Goal: Task Accomplishment & Management: Manage account settings

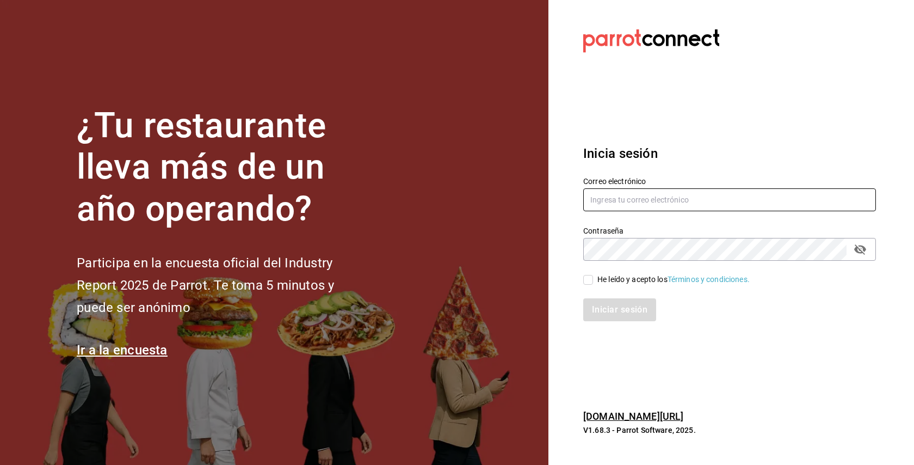
type input "Wada@rolandcoffeebar.com"
click at [586, 281] on input "He leído y acepto los Términos y condiciones." at bounding box center [589, 280] width 10 height 10
checkbox input "true"
click at [597, 318] on button "Iniciar sesión" at bounding box center [621, 309] width 74 height 23
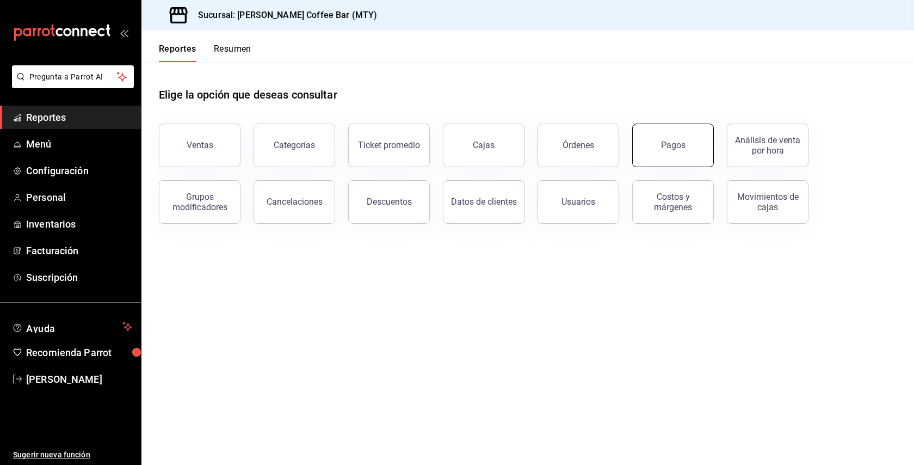
click at [674, 151] on button "Pagos" at bounding box center [674, 146] width 82 height 44
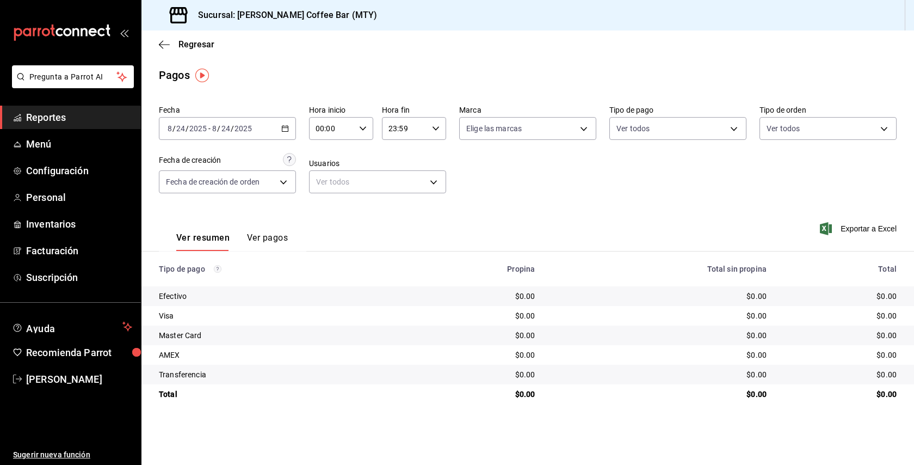
click at [296, 128] on div "[DATE] [DATE] - [DATE] [DATE]" at bounding box center [227, 128] width 137 height 23
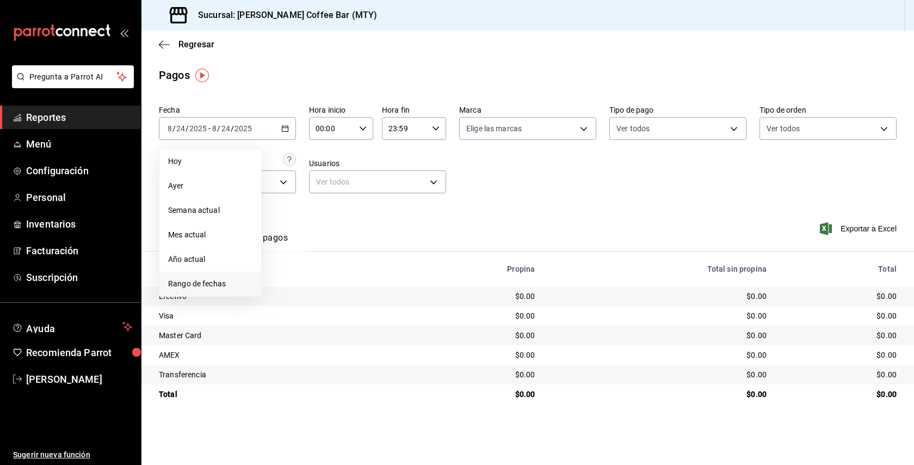
click at [221, 286] on span "Rango de fechas" at bounding box center [210, 283] width 84 height 11
click at [282, 279] on button "18" at bounding box center [284, 273] width 19 height 20
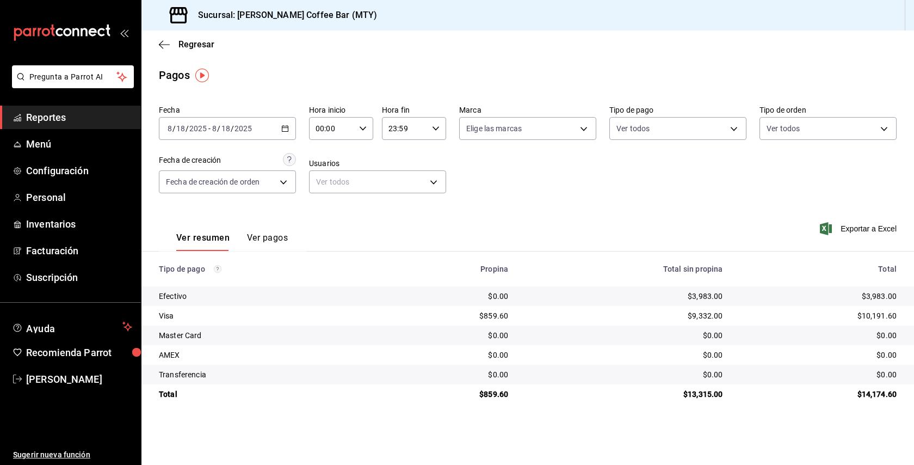
click at [278, 118] on div "[DATE] [DATE] - [DATE] [DATE]" at bounding box center [227, 128] width 137 height 23
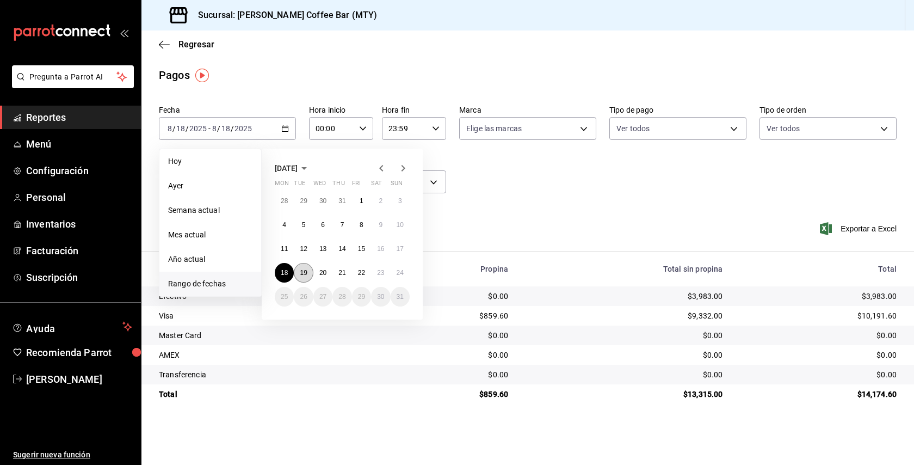
click at [300, 275] on button "19" at bounding box center [303, 273] width 19 height 20
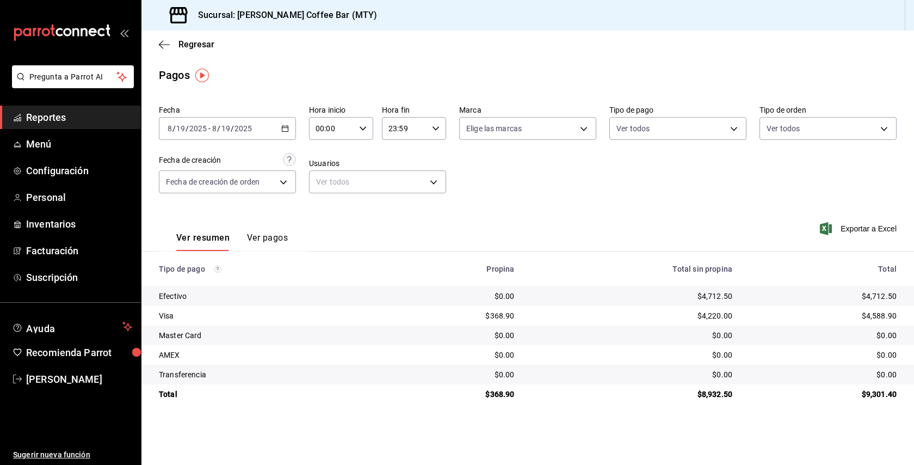
click at [292, 128] on div "[DATE] [DATE] - [DATE] [DATE]" at bounding box center [227, 128] width 137 height 23
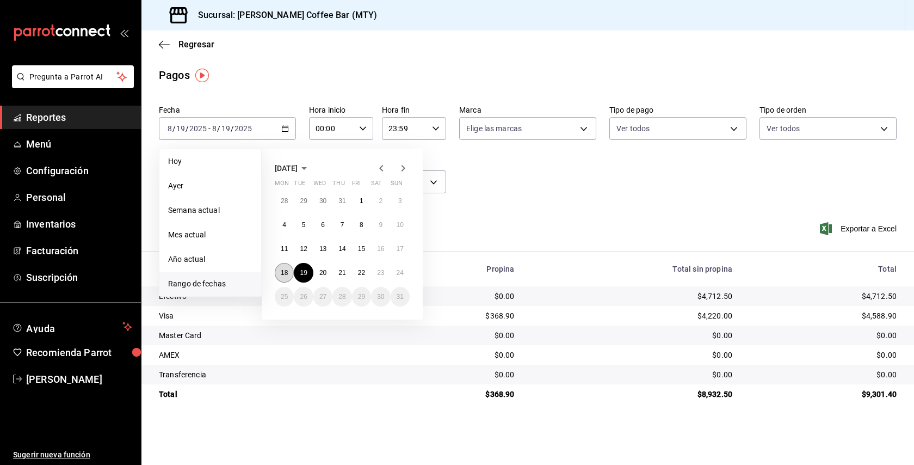
click at [284, 277] on abbr "18" at bounding box center [284, 273] width 7 height 8
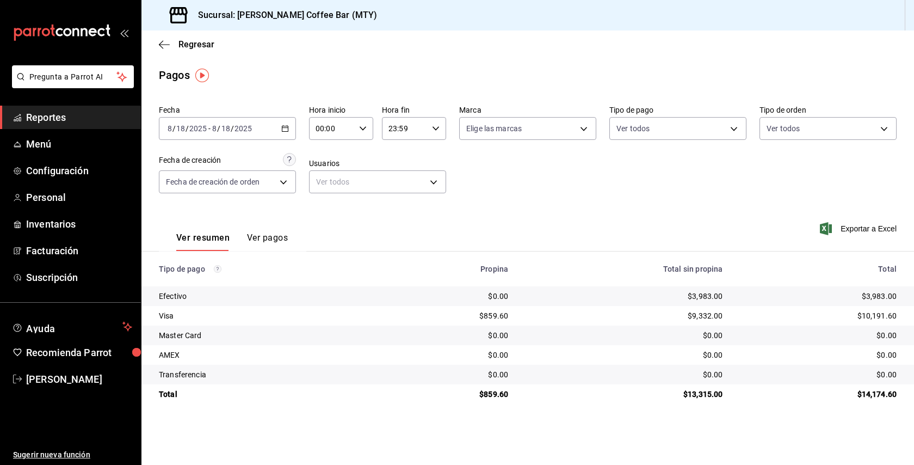
click at [285, 132] on \(Stroke\) "button" at bounding box center [285, 129] width 7 height 6
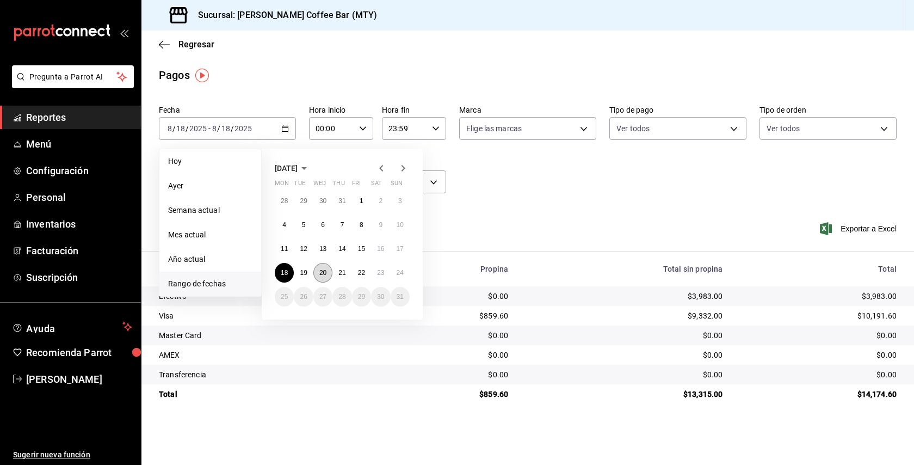
click at [321, 273] on abbr "20" at bounding box center [323, 273] width 7 height 8
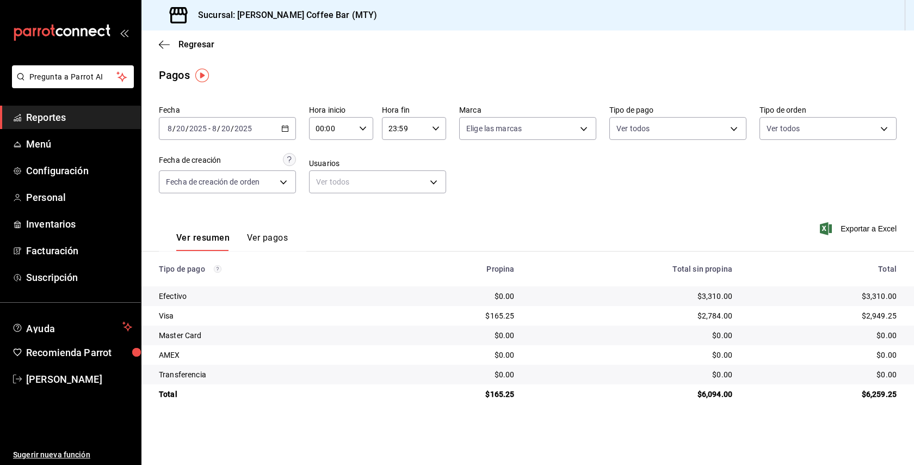
click at [288, 121] on div "[DATE] [DATE] - [DATE] [DATE]" at bounding box center [227, 128] width 137 height 23
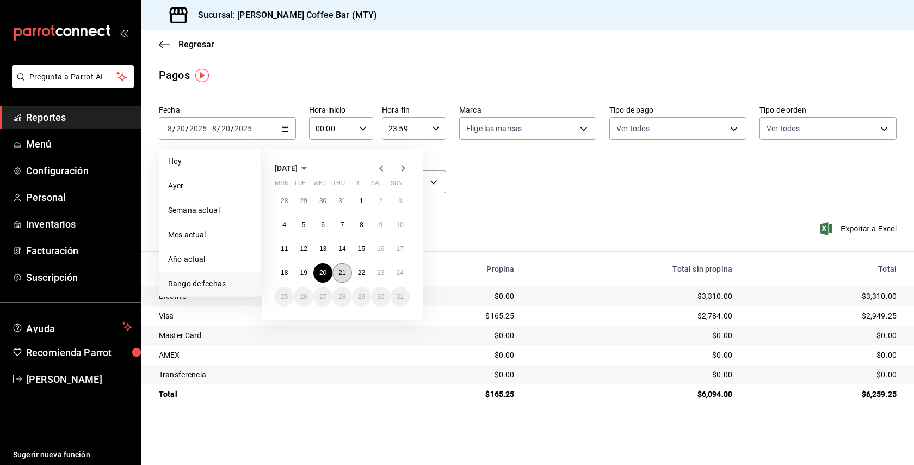
click at [351, 273] on button "21" at bounding box center [342, 273] width 19 height 20
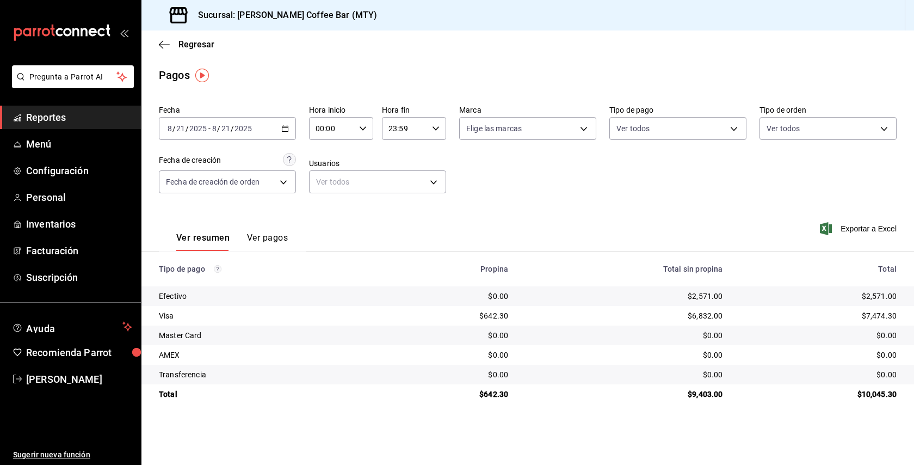
click at [292, 136] on div "[DATE] [DATE] - [DATE] [DATE]" at bounding box center [227, 128] width 137 height 23
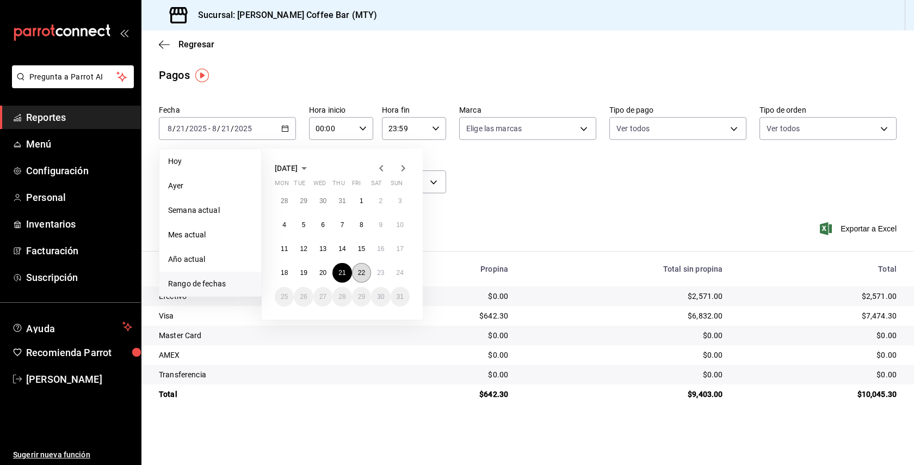
click at [358, 279] on button "22" at bounding box center [361, 273] width 19 height 20
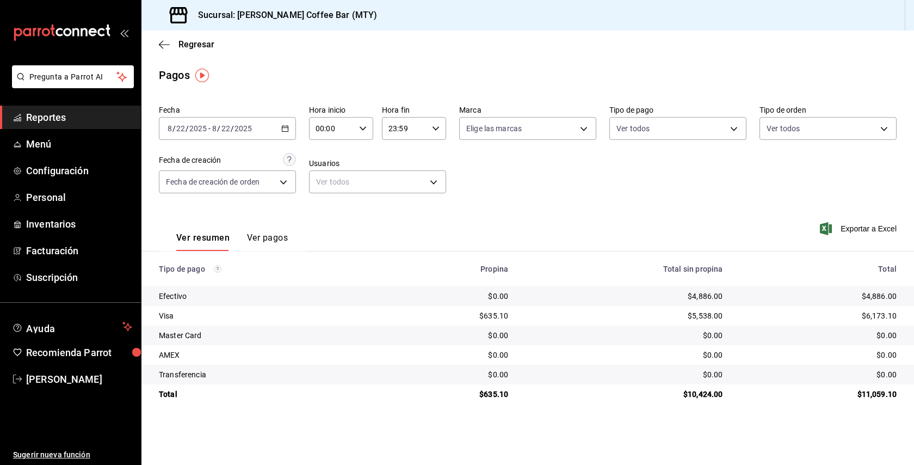
click at [285, 128] on icon "button" at bounding box center [285, 129] width 8 height 8
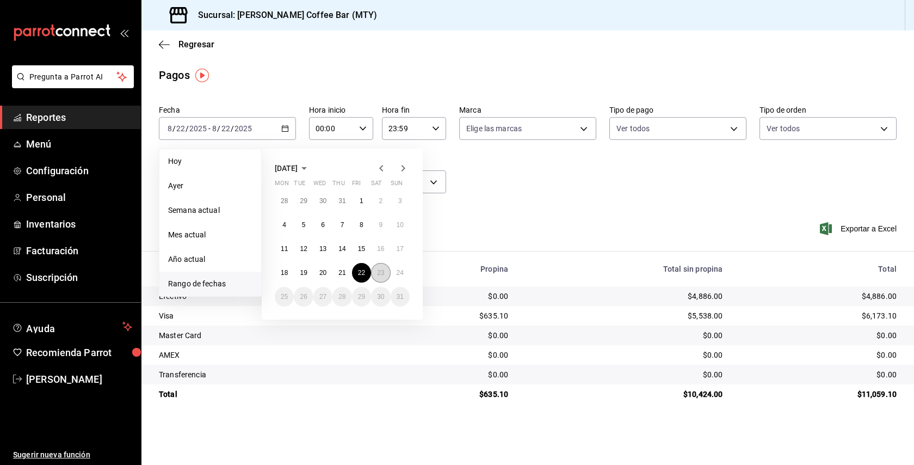
click at [383, 272] on abbr "23" at bounding box center [380, 273] width 7 height 8
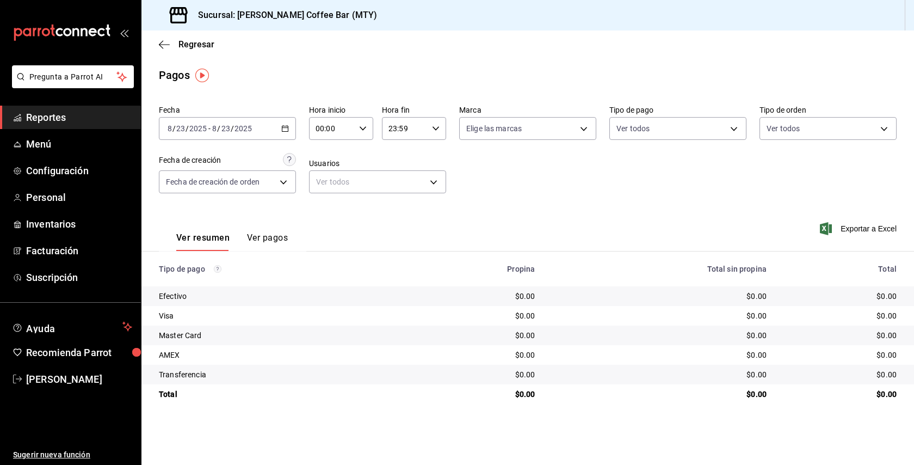
click at [285, 130] on icon "button" at bounding box center [285, 129] width 8 height 8
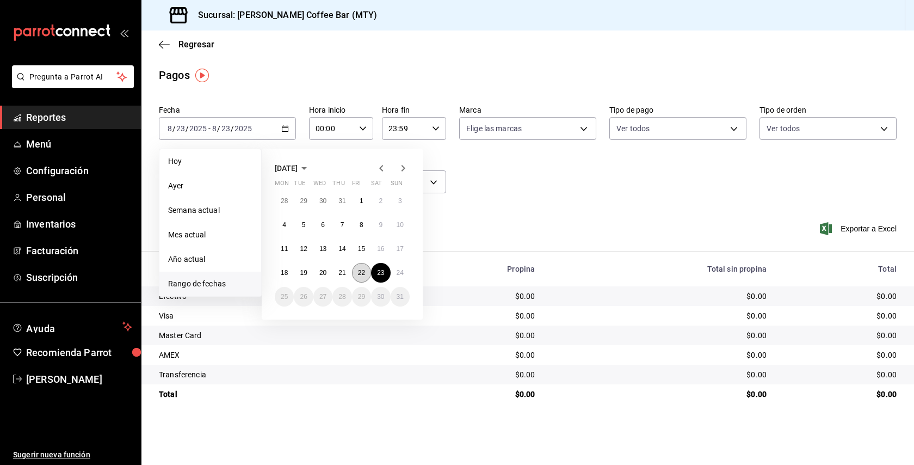
click at [364, 269] on abbr "22" at bounding box center [361, 273] width 7 height 8
